Goal: Task Accomplishment & Management: Use online tool/utility

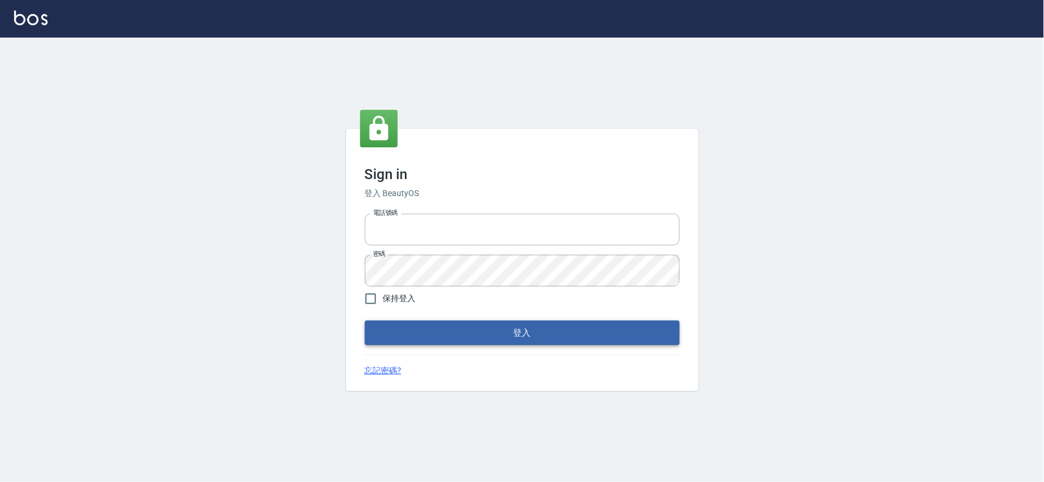
type input "034258365"
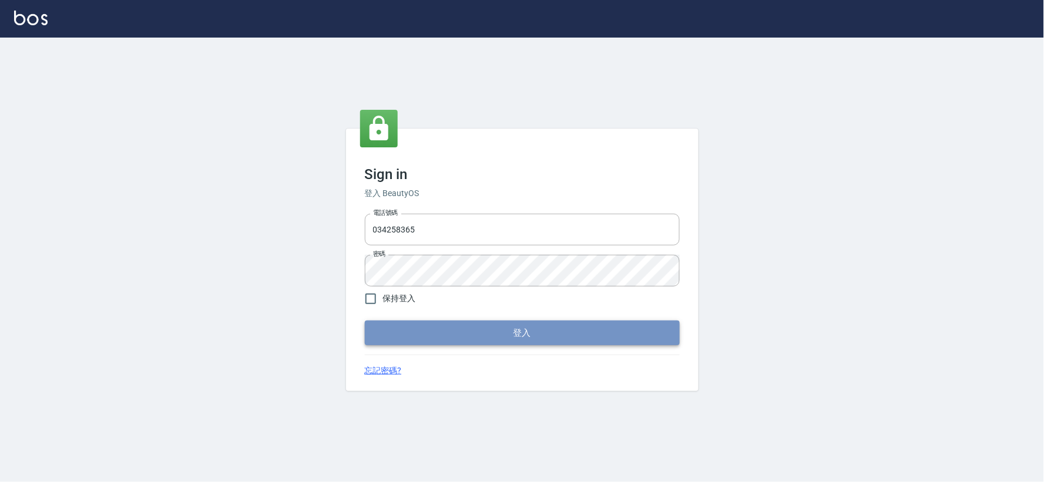
click at [518, 344] on button "登入" at bounding box center [522, 333] width 315 height 25
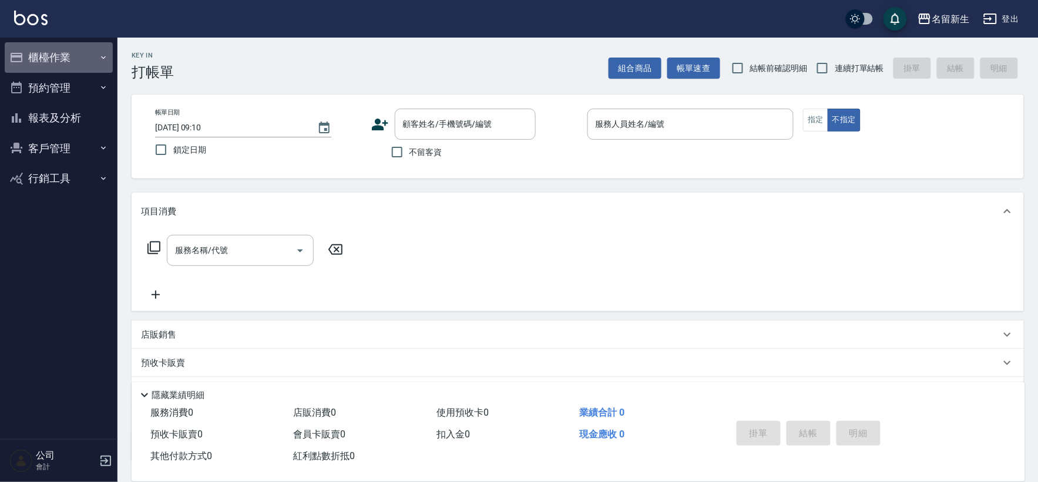
click at [51, 59] on button "櫃檯作業" at bounding box center [59, 57] width 108 height 31
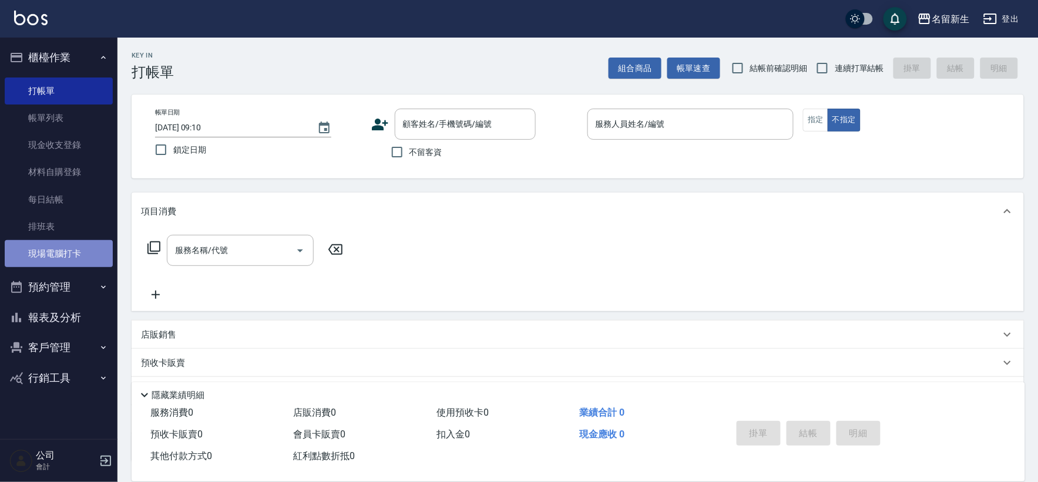
click at [63, 250] on link "現場電腦打卡" at bounding box center [59, 253] width 108 height 27
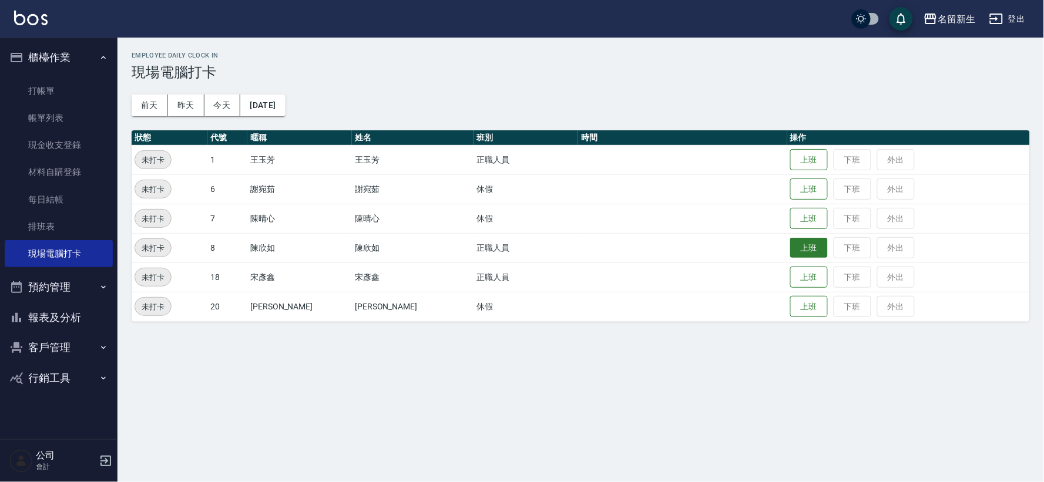
click at [790, 248] on button "上班" at bounding box center [809, 248] width 38 height 21
click at [796, 156] on button "上班" at bounding box center [809, 160] width 38 height 21
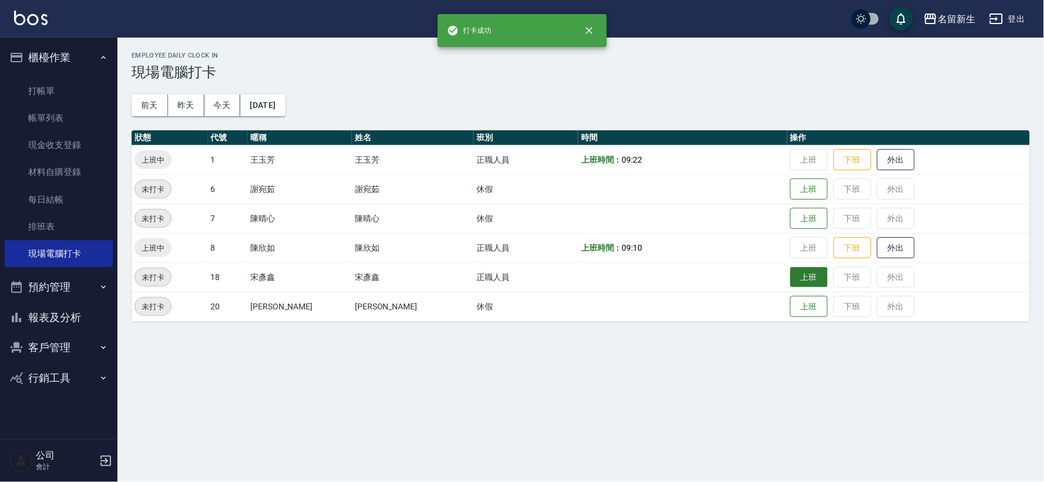
click at [790, 282] on button "上班" at bounding box center [809, 277] width 38 height 21
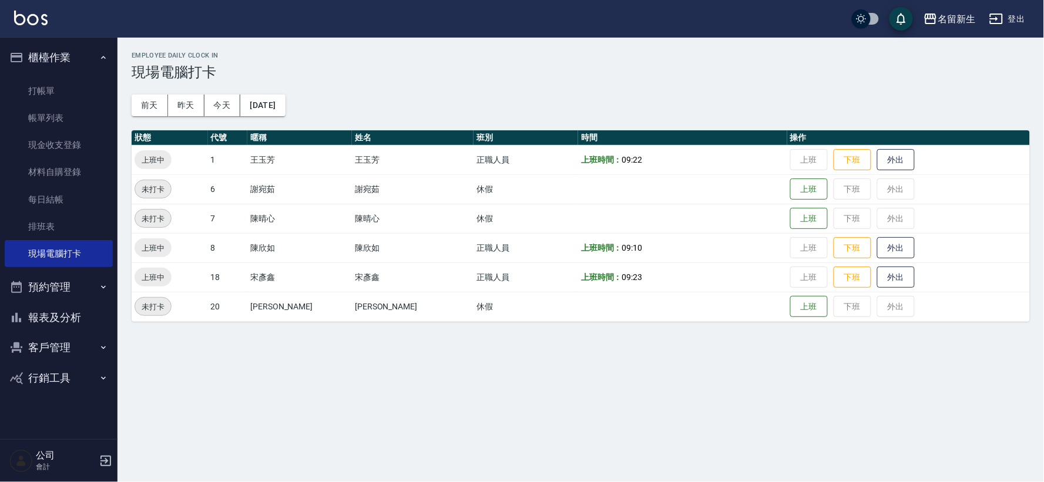
click at [69, 315] on button "報表及分析" at bounding box center [59, 317] width 108 height 31
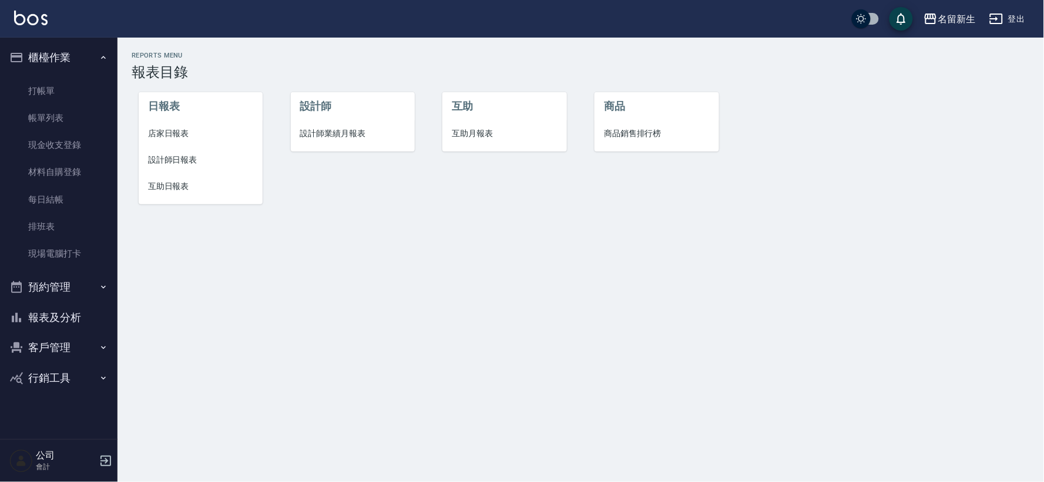
click at [171, 190] on span "互助日報表" at bounding box center [200, 186] width 105 height 12
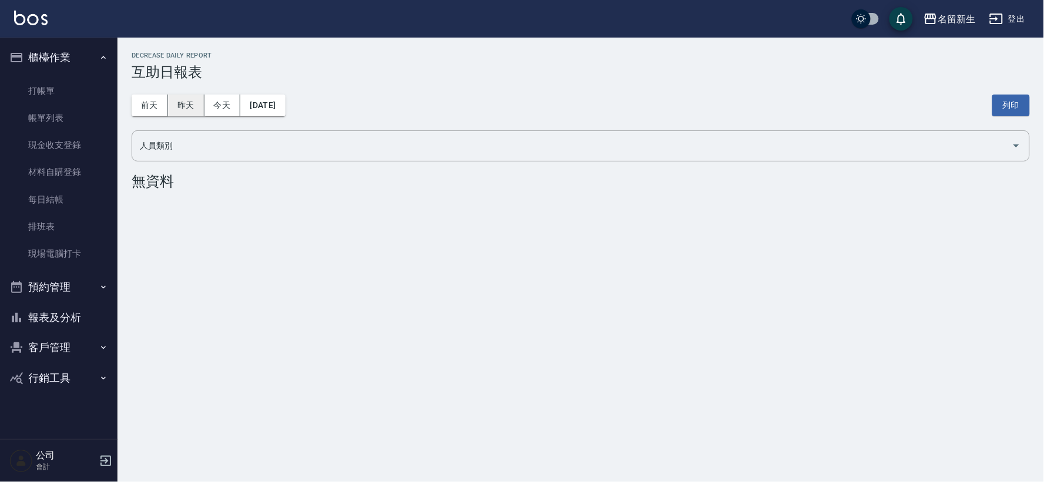
click at [191, 103] on button "昨天" at bounding box center [186, 106] width 36 height 22
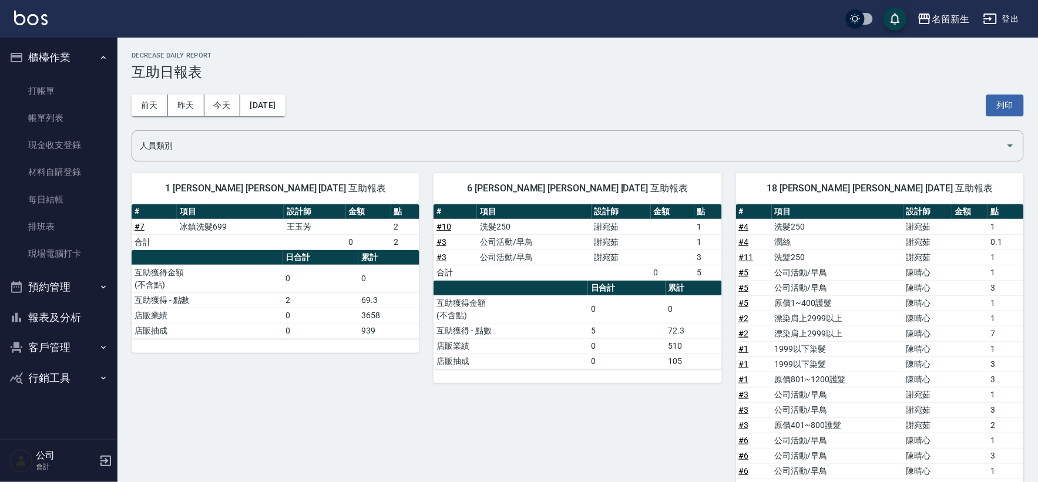
click at [97, 285] on button "預約管理" at bounding box center [59, 287] width 108 height 31
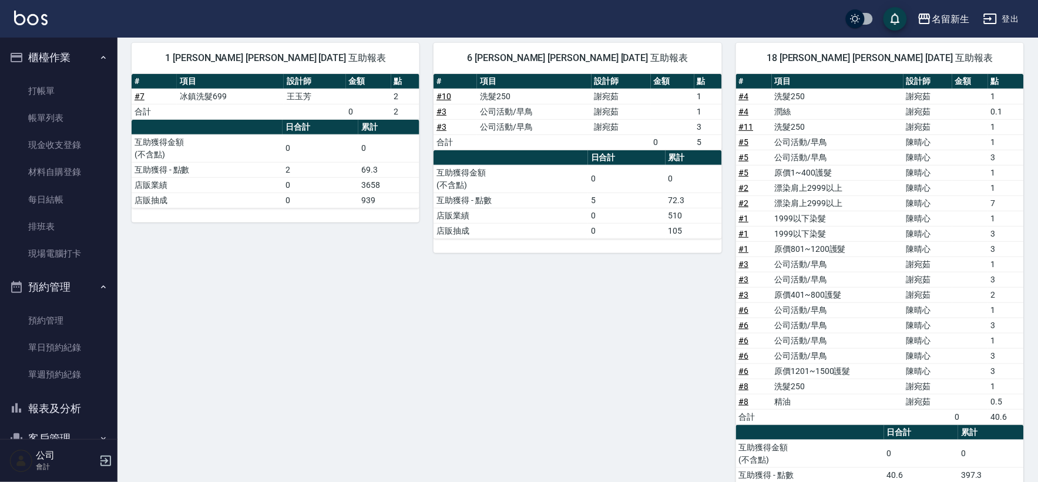
scroll to position [191, 0]
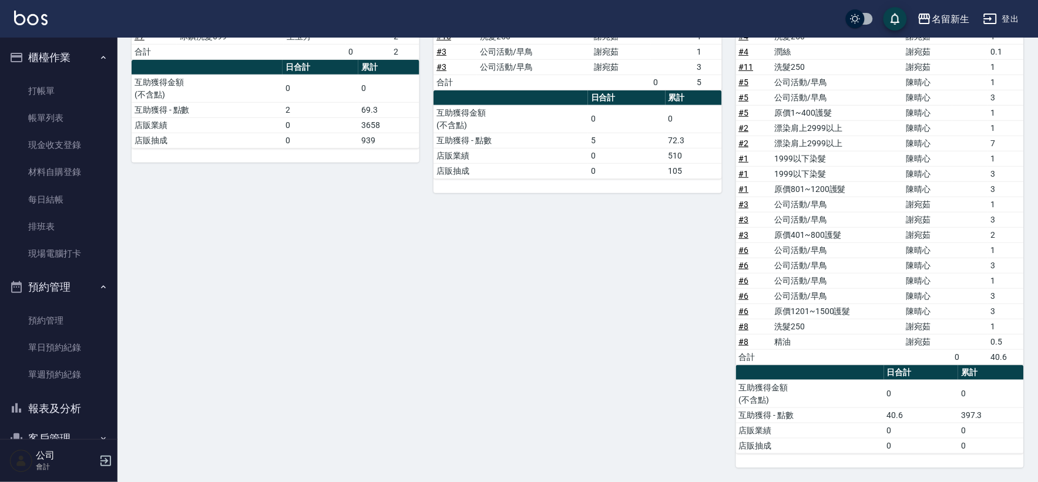
click at [69, 283] on button "預約管理" at bounding box center [59, 287] width 108 height 31
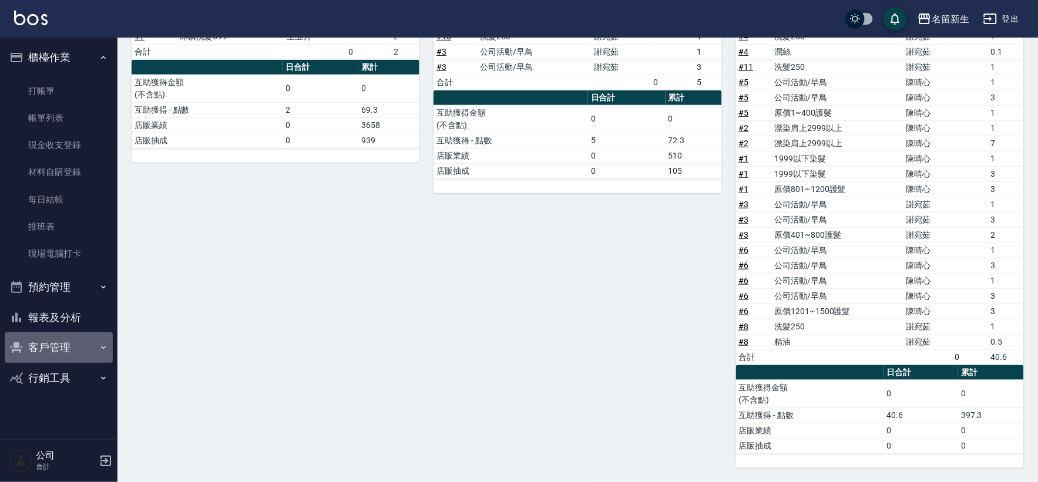
click at [75, 337] on button "客戶管理" at bounding box center [59, 347] width 108 height 31
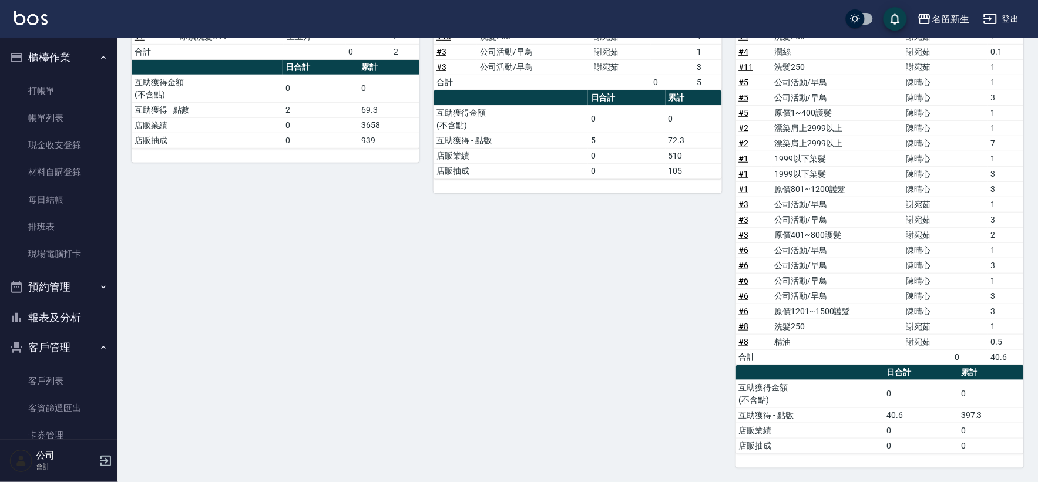
click at [77, 344] on button "客戶管理" at bounding box center [59, 347] width 108 height 31
click at [80, 331] on button "報表及分析" at bounding box center [59, 317] width 108 height 31
